Goal: Task Accomplishment & Management: Use online tool/utility

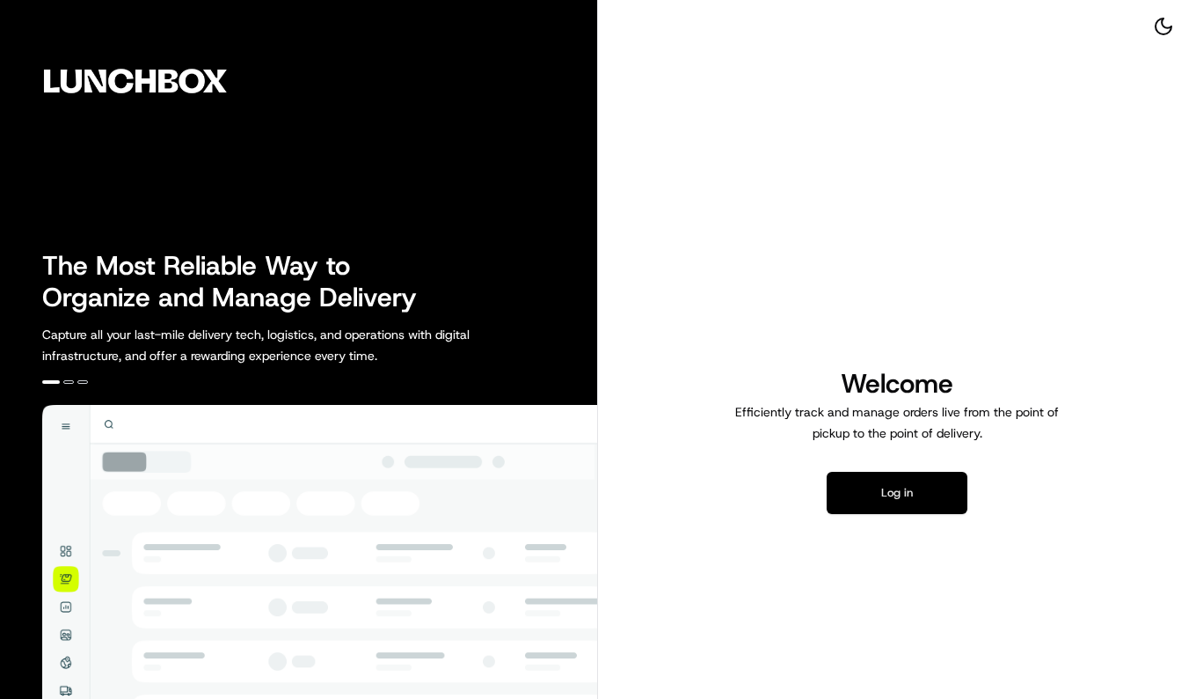
click at [911, 481] on button "Log in" at bounding box center [897, 493] width 141 height 42
